Goal: Task Accomplishment & Management: Manage account settings

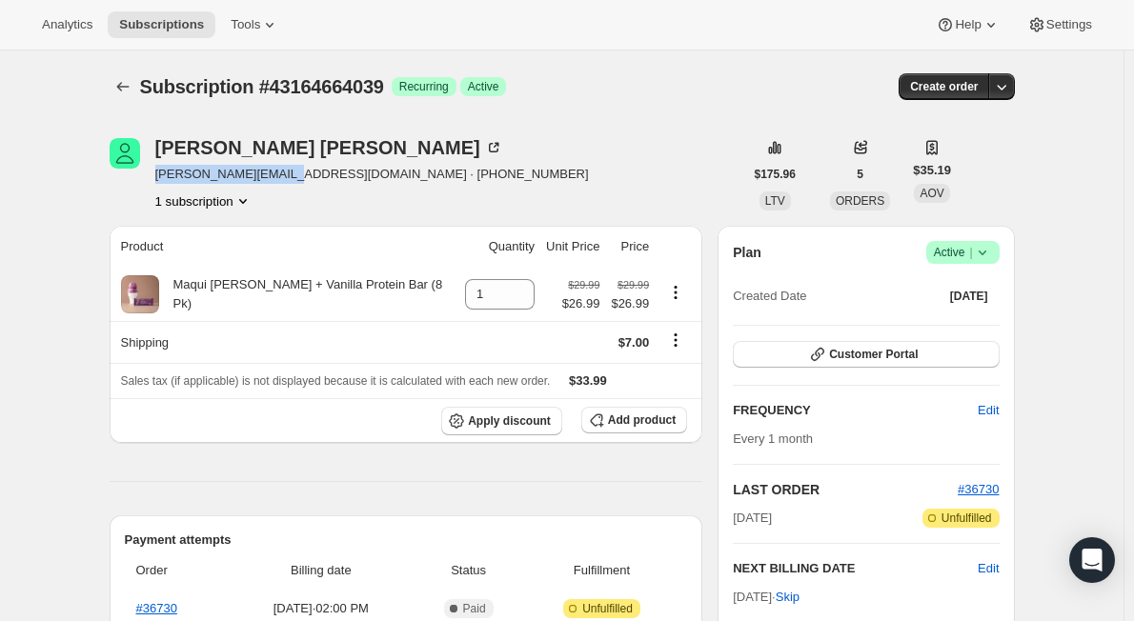
drag, startPoint x: 282, startPoint y: 172, endPoint x: 155, endPoint y: 172, distance: 126.7
click at [155, 172] on div "Linda Cobb l.cobb-9@hotmail.com · +15085617908 1 subscription" at bounding box center [427, 174] width 634 height 72
copy span "l.cobb-9@hotmail.com"
click at [985, 252] on icon at bounding box center [981, 253] width 8 height 5
click at [972, 292] on span "Pause subscription" at bounding box center [967, 290] width 105 height 14
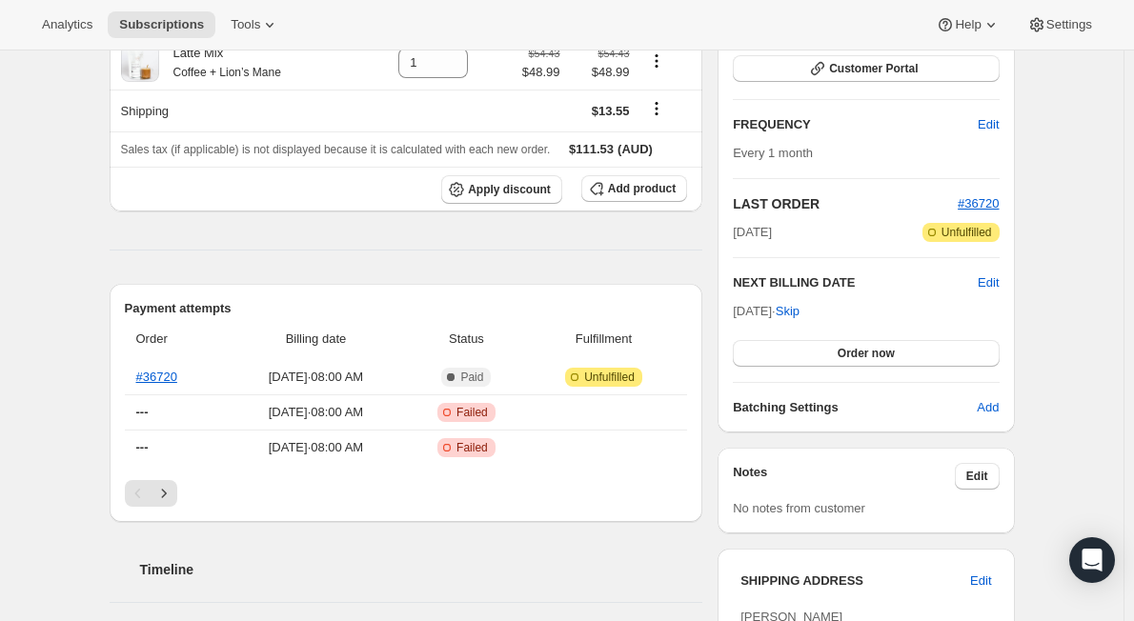
scroll to position [95, 0]
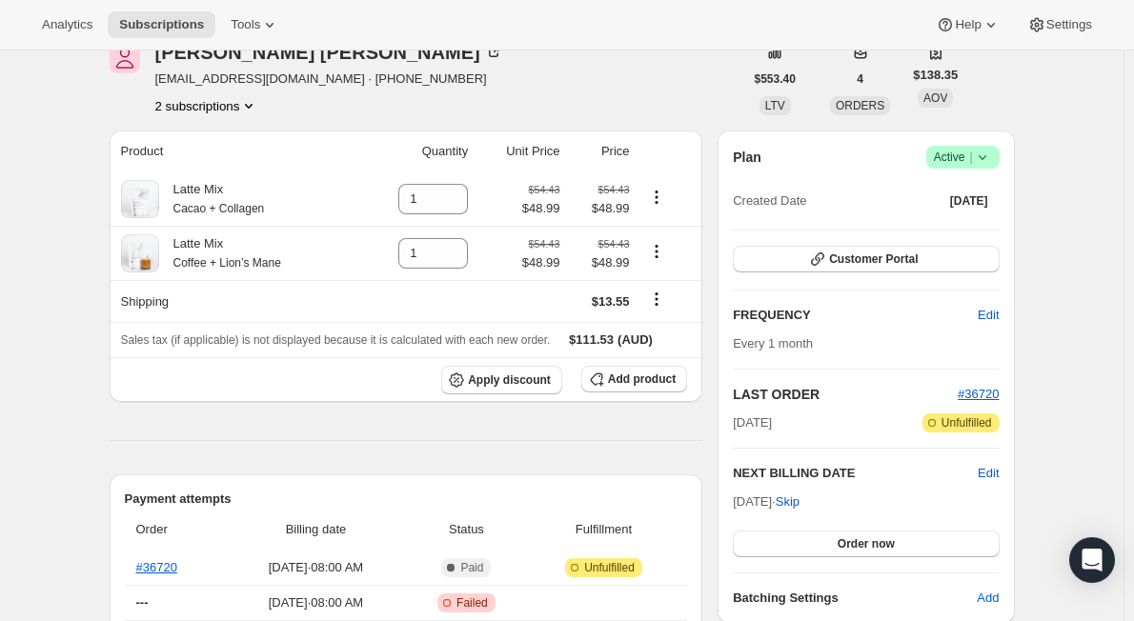
click at [992, 150] on icon at bounding box center [982, 157] width 19 height 19
click at [967, 197] on span "Pause subscription" at bounding box center [967, 195] width 105 height 14
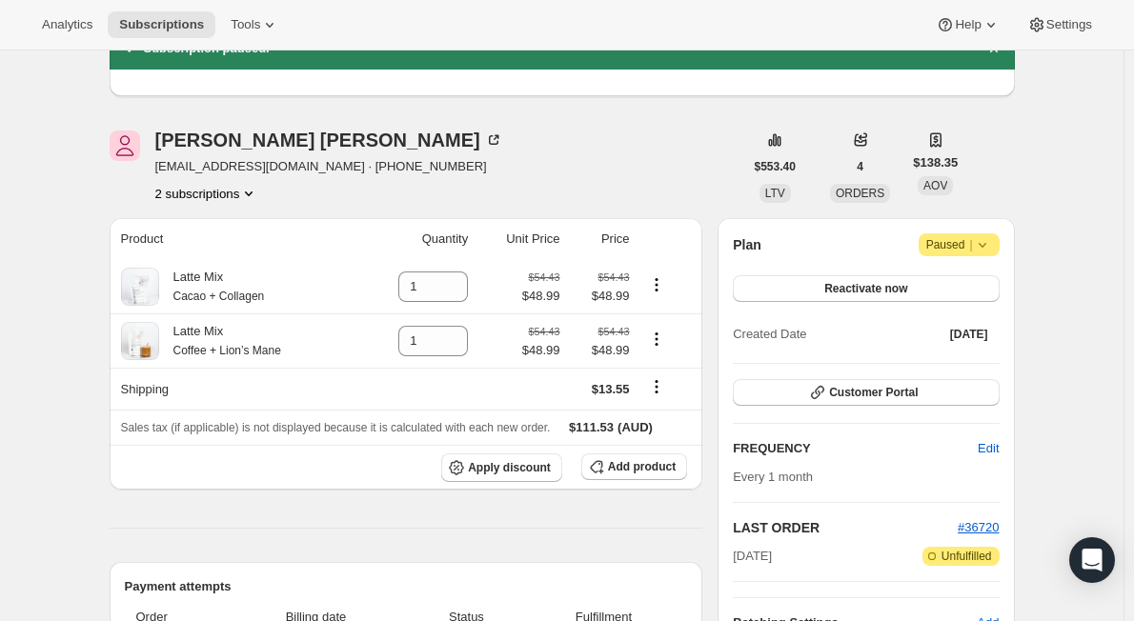
click at [252, 184] on icon "Product actions" at bounding box center [248, 193] width 19 height 19
click at [243, 232] on span "26529661159" at bounding box center [212, 229] width 132 height 19
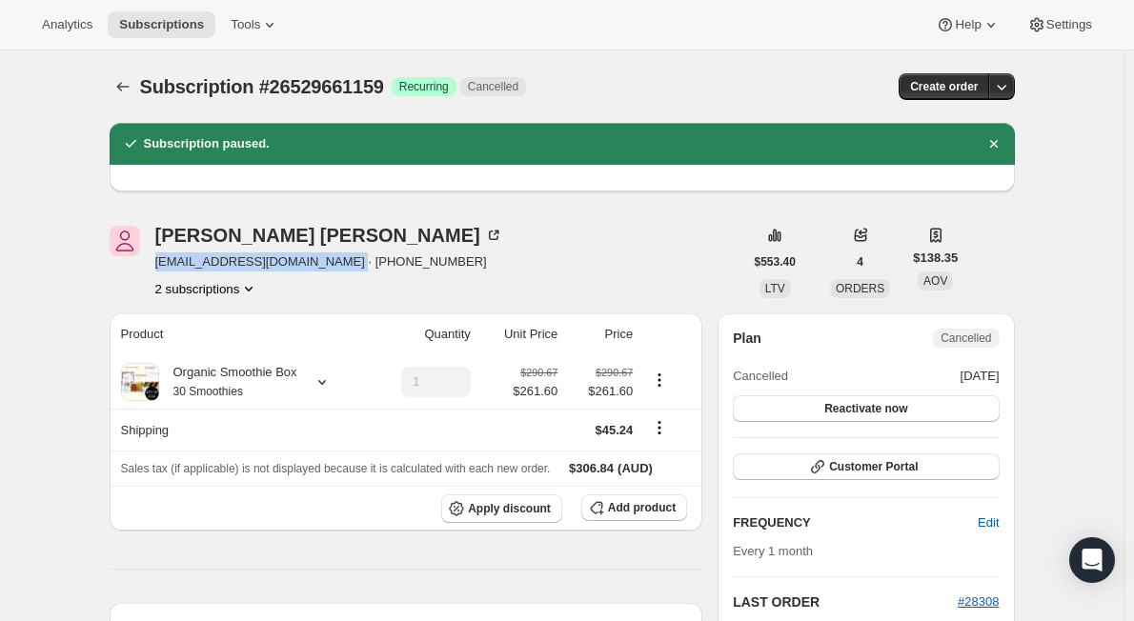
drag, startPoint x: 159, startPoint y: 264, endPoint x: 347, endPoint y: 270, distance: 187.8
click at [347, 270] on div "[PERSON_NAME] [EMAIL_ADDRESS][DOMAIN_NAME] · [PHONE_NUMBER] 2 subscriptions" at bounding box center [427, 262] width 634 height 72
copy span "[EMAIL_ADDRESS][DOMAIN_NAME]"
